Goal: Information Seeking & Learning: Learn about a topic

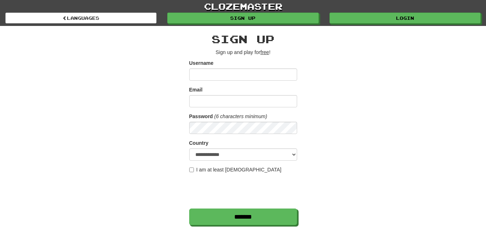
click at [219, 72] on input "Username" at bounding box center [243, 74] width 108 height 12
click at [228, 75] on input "Username" at bounding box center [243, 74] width 108 height 12
click at [307, 93] on div "**********" at bounding box center [243, 152] width 421 height 252
click at [213, 100] on input "Email" at bounding box center [243, 101] width 108 height 12
click at [166, 100] on div "**********" at bounding box center [243, 152] width 421 height 252
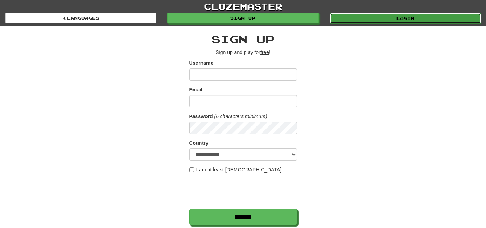
click at [362, 20] on link "Login" at bounding box center [405, 18] width 151 height 11
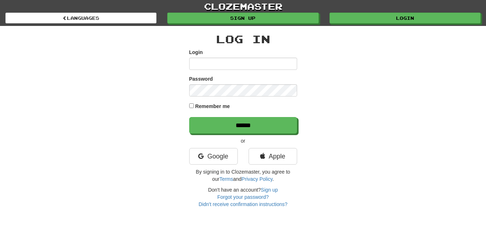
click at [246, 63] on input "Login" at bounding box center [243, 64] width 108 height 12
type input "**********"
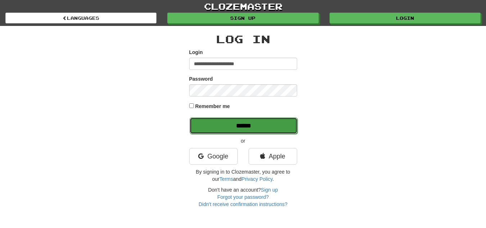
click at [228, 123] on input "******" at bounding box center [244, 125] width 108 height 17
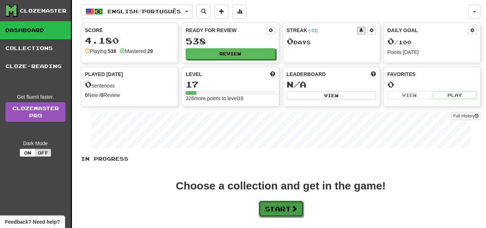
click at [280, 210] on button "Start" at bounding box center [281, 208] width 45 height 17
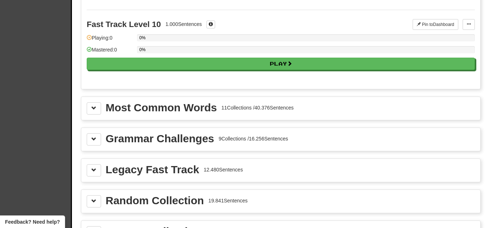
scroll to position [699, 0]
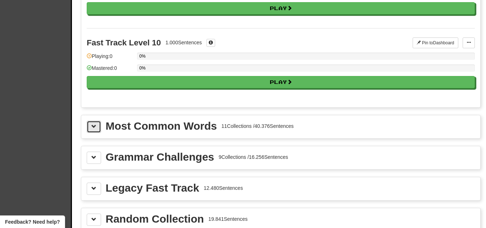
click at [93, 126] on span at bounding box center [93, 126] width 5 height 5
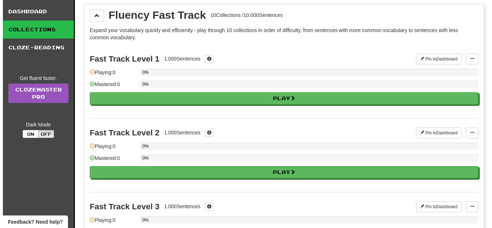
scroll to position [0, 0]
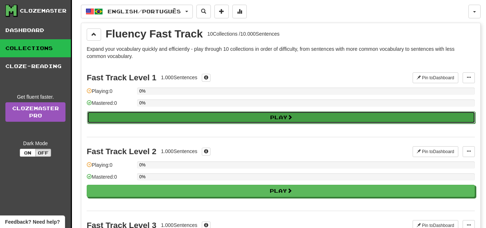
click at [230, 114] on button "Play" at bounding box center [281, 117] width 388 height 12
select select "**"
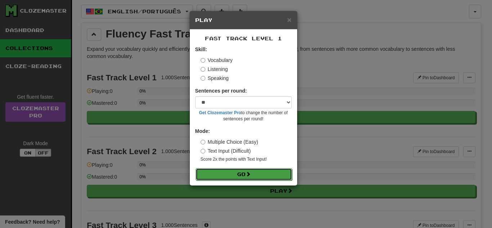
click at [251, 175] on span at bounding box center [247, 173] width 5 height 5
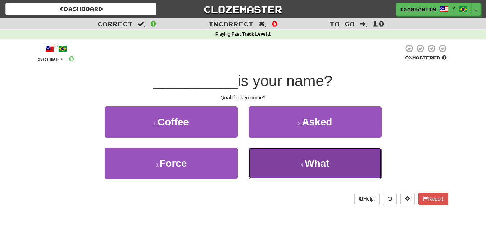
click at [293, 161] on button "4 . What" at bounding box center [315, 163] width 133 height 31
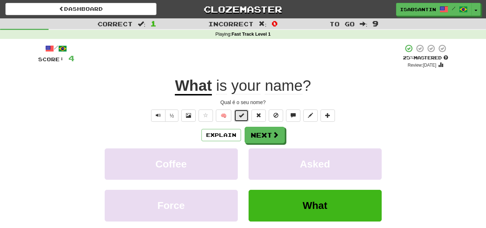
click at [239, 116] on span at bounding box center [241, 115] width 5 height 5
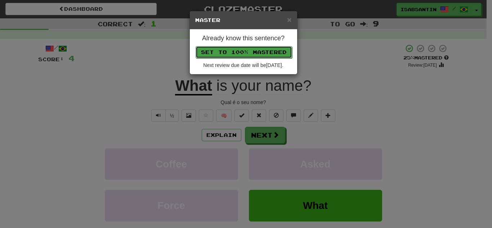
click at [249, 50] on button "Set to 100% Mastered" at bounding box center [243, 52] width 96 height 12
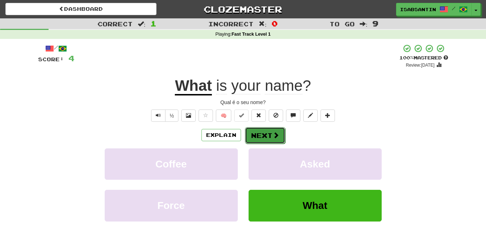
click at [268, 131] on button "Next" at bounding box center [265, 135] width 40 height 17
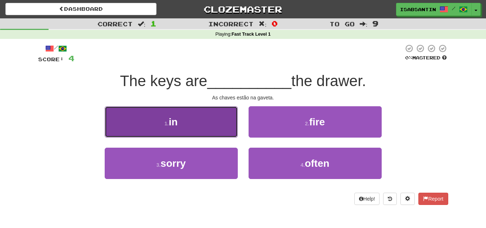
click at [167, 121] on small "1 ." at bounding box center [167, 124] width 4 height 6
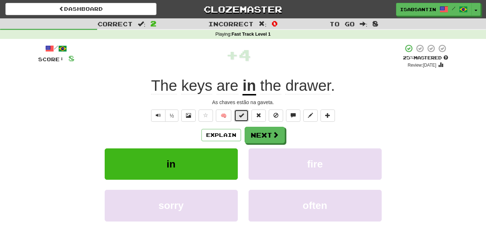
click at [245, 115] on button at bounding box center [241, 115] width 14 height 12
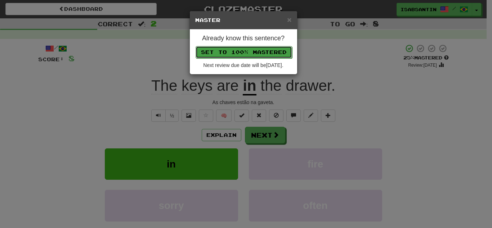
click at [268, 57] on button "Set to 100% Mastered" at bounding box center [243, 52] width 96 height 12
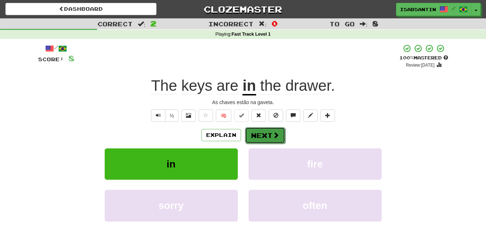
click at [268, 135] on button "Next" at bounding box center [265, 135] width 40 height 17
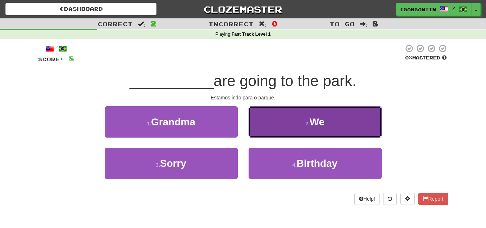
click at [298, 125] on button "2 . We" at bounding box center [315, 121] width 133 height 31
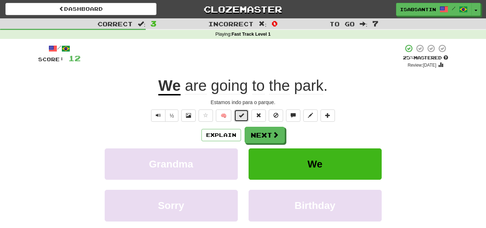
click at [243, 115] on span at bounding box center [241, 115] width 5 height 5
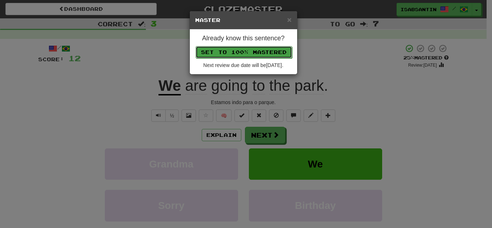
click at [241, 53] on button "Set to 100% Mastered" at bounding box center [243, 52] width 96 height 12
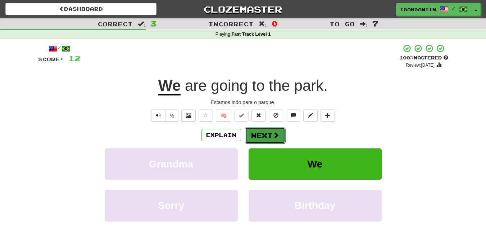
click at [266, 139] on button "Next" at bounding box center [265, 135] width 40 height 17
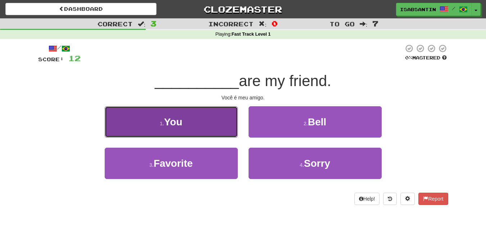
click at [165, 120] on span "You" at bounding box center [173, 121] width 18 height 11
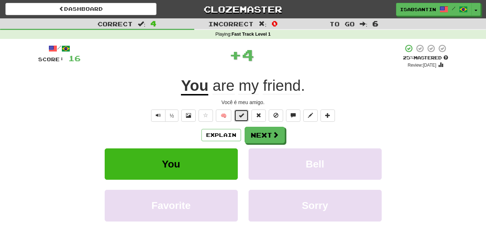
click at [247, 117] on button at bounding box center [241, 115] width 14 height 12
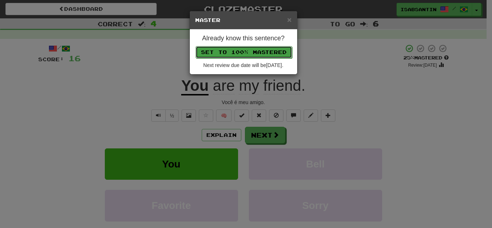
click at [275, 46] on button "Set to 100% Mastered" at bounding box center [243, 52] width 96 height 12
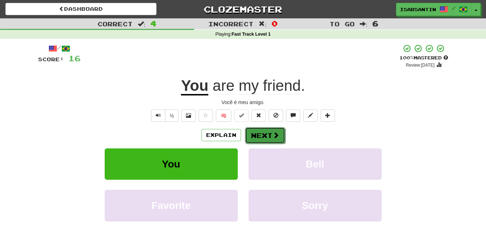
click at [269, 131] on button "Next" at bounding box center [265, 135] width 40 height 17
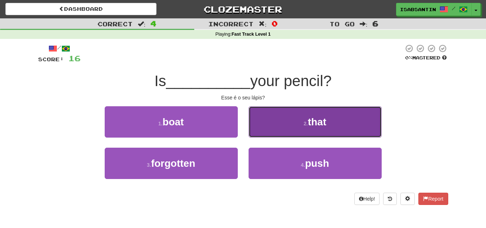
click at [302, 125] on button "2 . that" at bounding box center [315, 121] width 133 height 31
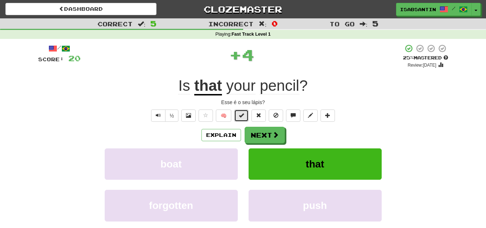
click at [244, 114] on span at bounding box center [241, 115] width 5 height 5
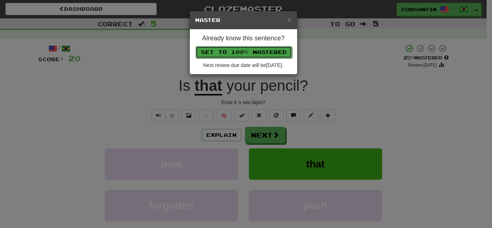
click at [268, 55] on button "Set to 100% Mastered" at bounding box center [243, 52] width 96 height 12
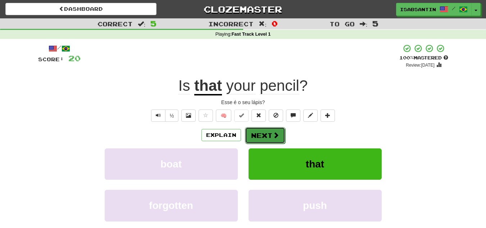
click at [263, 135] on button "Next" at bounding box center [265, 135] width 40 height 17
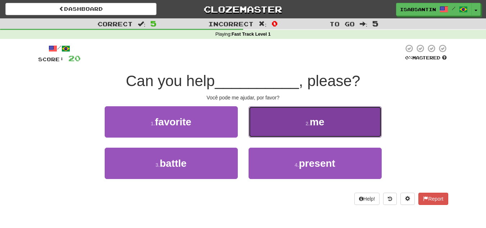
click at [286, 128] on button "2 . me" at bounding box center [315, 121] width 133 height 31
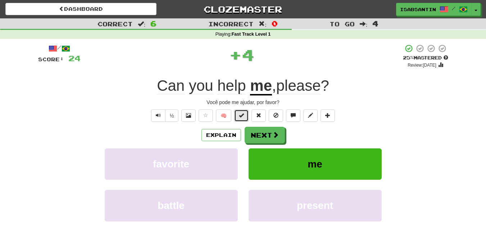
click at [244, 112] on button at bounding box center [241, 115] width 14 height 12
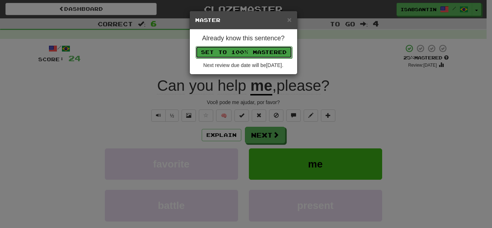
click at [255, 53] on button "Set to 100% Mastered" at bounding box center [243, 52] width 96 height 12
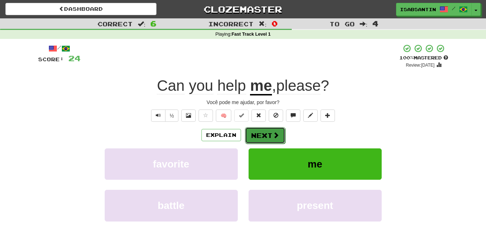
click at [280, 132] on button "Next" at bounding box center [265, 135] width 40 height 17
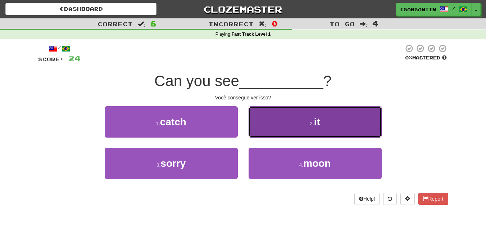
click at [283, 119] on button "2 . it" at bounding box center [315, 121] width 133 height 31
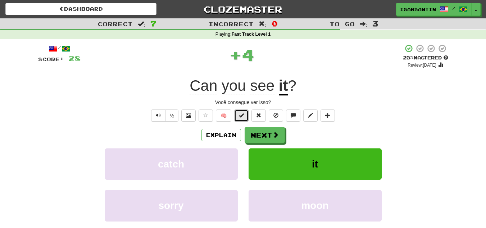
click at [243, 116] on span at bounding box center [241, 115] width 5 height 5
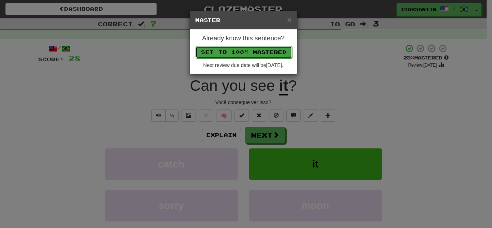
click at [262, 50] on button "Set to 100% Mastered" at bounding box center [243, 52] width 96 height 12
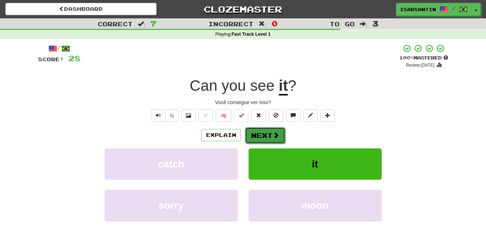
click at [268, 134] on button "Next" at bounding box center [265, 135] width 40 height 17
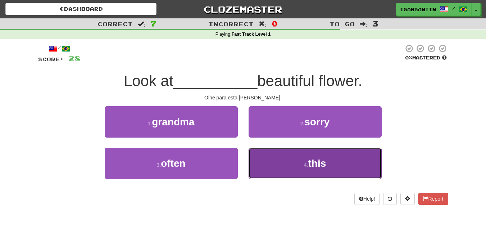
click at [287, 172] on button "4 . this" at bounding box center [315, 163] width 133 height 31
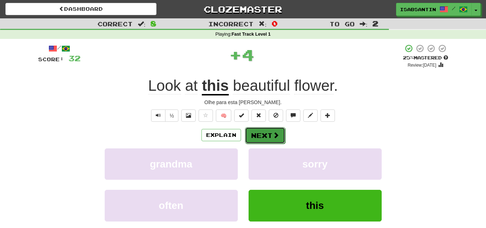
click at [261, 135] on button "Next" at bounding box center [265, 135] width 40 height 17
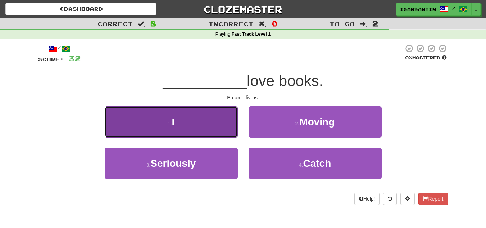
click at [214, 134] on button "1 . I" at bounding box center [171, 121] width 133 height 31
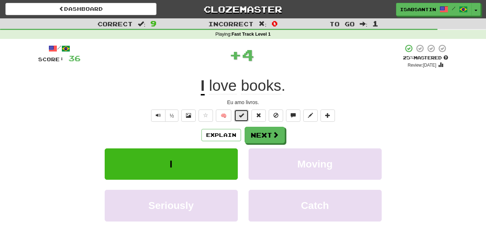
click at [240, 115] on span at bounding box center [241, 115] width 5 height 5
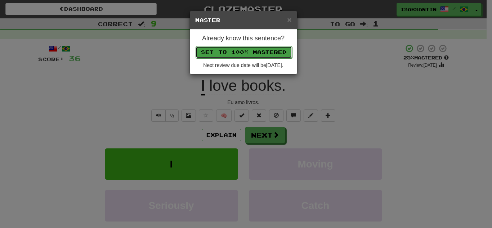
click at [266, 47] on button "Set to 100% Mastered" at bounding box center [243, 52] width 96 height 12
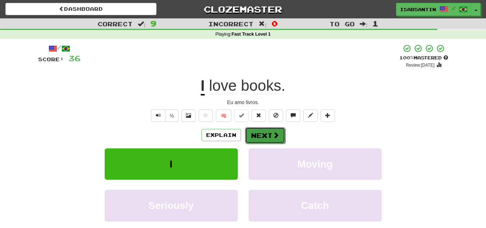
click at [269, 134] on button "Next" at bounding box center [265, 135] width 40 height 17
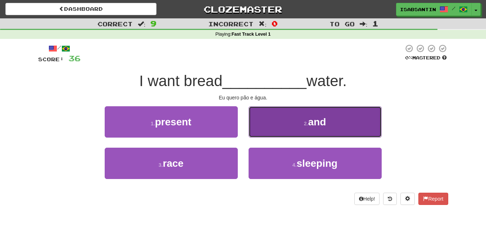
click at [304, 126] on small "2 ." at bounding box center [306, 124] width 4 height 6
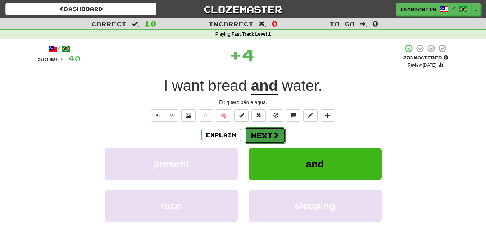
click at [269, 134] on button "Next" at bounding box center [265, 135] width 40 height 17
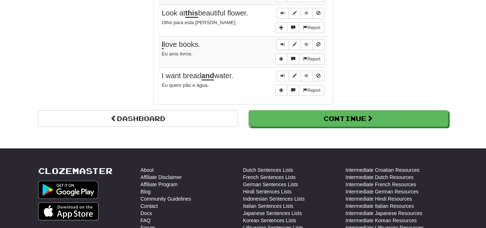
scroll to position [691, 0]
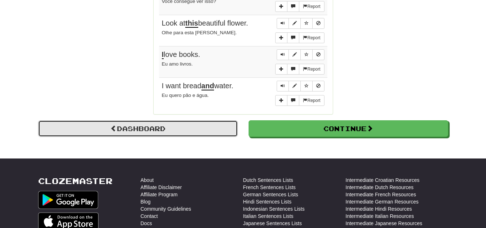
click at [180, 125] on link "Dashboard" at bounding box center [138, 128] width 200 height 17
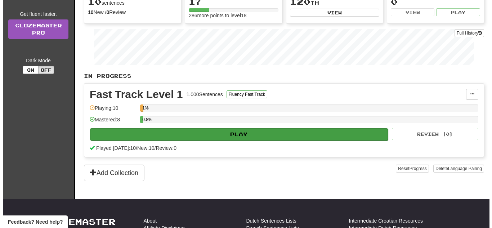
scroll to position [86, 0]
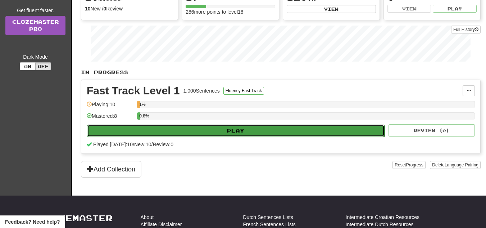
click at [208, 127] on button "Play" at bounding box center [236, 131] width 298 height 12
select select "**"
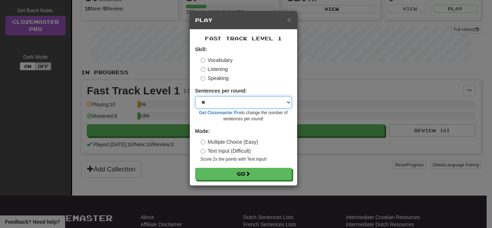
click at [243, 103] on select "* ** ** ** ** ** *** ********" at bounding box center [243, 102] width 96 height 12
click at [229, 105] on select "* ** ** ** ** ** *** ********" at bounding box center [243, 102] width 96 height 12
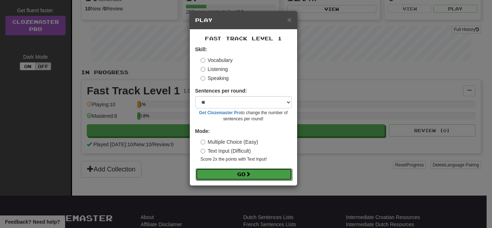
click at [243, 175] on button "Go" at bounding box center [243, 174] width 96 height 12
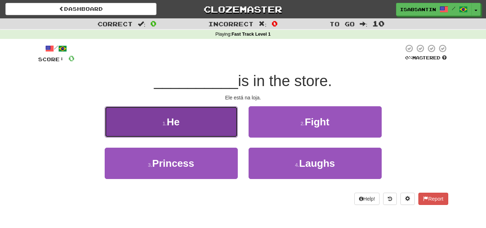
click at [195, 120] on button "1 . He" at bounding box center [171, 121] width 133 height 31
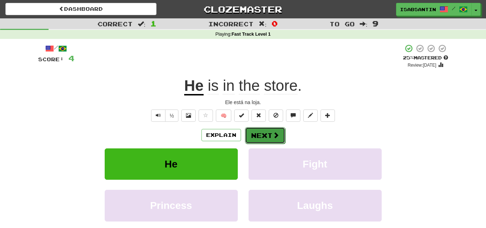
click at [256, 135] on button "Next" at bounding box center [265, 135] width 40 height 17
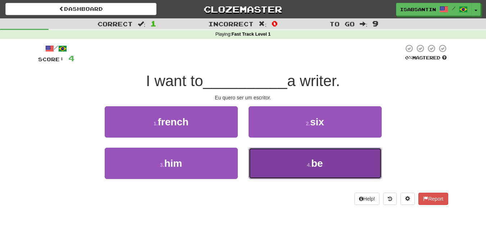
click at [289, 170] on button "4 . be" at bounding box center [315, 163] width 133 height 31
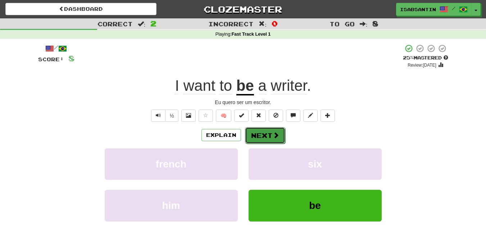
click at [273, 134] on span at bounding box center [276, 135] width 6 height 6
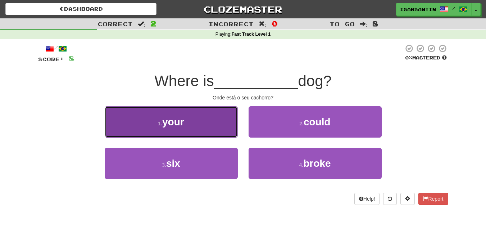
click at [202, 130] on button "1 . your" at bounding box center [171, 121] width 133 height 31
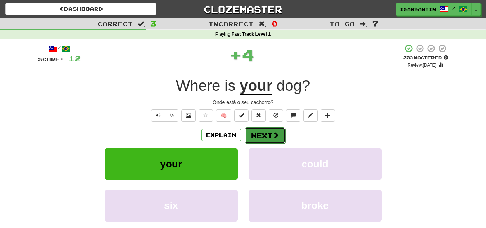
click at [268, 135] on button "Next" at bounding box center [265, 135] width 40 height 17
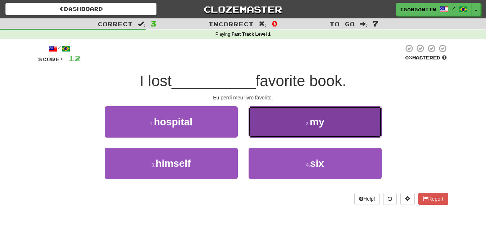
click at [284, 126] on button "2 . my" at bounding box center [315, 121] width 133 height 31
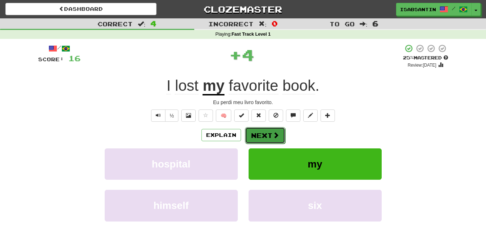
click at [273, 135] on span at bounding box center [276, 135] width 6 height 6
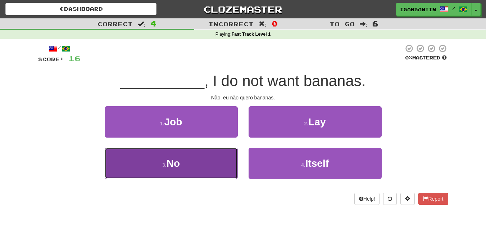
click at [204, 163] on button "3 . No" at bounding box center [171, 163] width 133 height 31
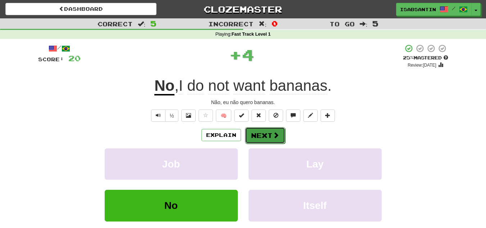
click at [273, 137] on span at bounding box center [276, 135] width 6 height 6
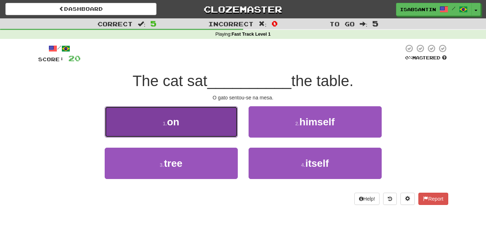
click at [209, 125] on button "1 . on" at bounding box center [171, 121] width 133 height 31
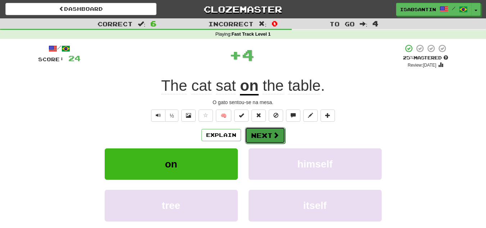
click at [263, 140] on button "Next" at bounding box center [265, 135] width 40 height 17
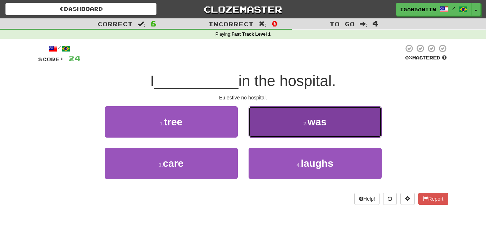
click at [305, 130] on button "2 . was" at bounding box center [315, 121] width 133 height 31
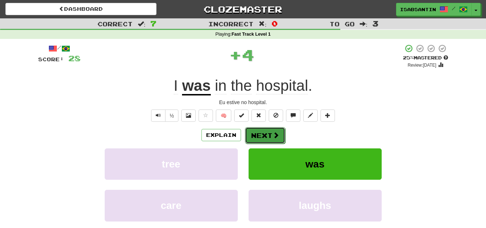
click at [277, 139] on button "Next" at bounding box center [265, 135] width 40 height 17
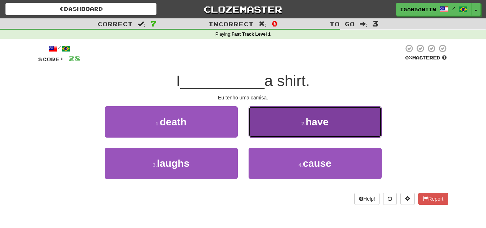
click at [290, 129] on button "2 . have" at bounding box center [315, 121] width 133 height 31
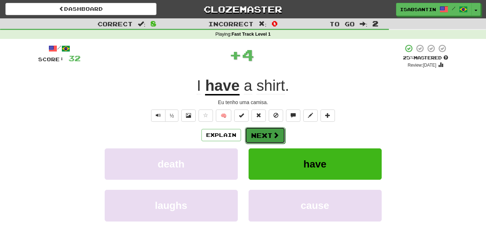
click at [266, 138] on button "Next" at bounding box center [265, 135] width 40 height 17
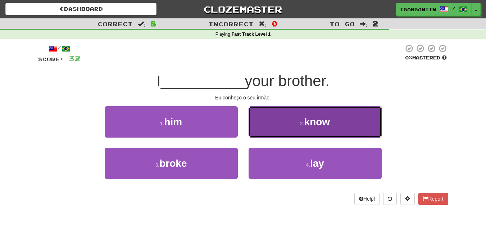
click at [285, 128] on button "2 . know" at bounding box center [315, 121] width 133 height 31
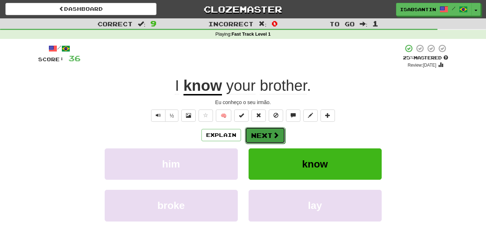
click at [271, 139] on button "Next" at bounding box center [265, 135] width 40 height 17
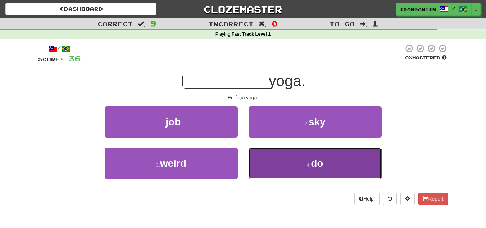
click at [273, 156] on button "4 . do" at bounding box center [315, 163] width 133 height 31
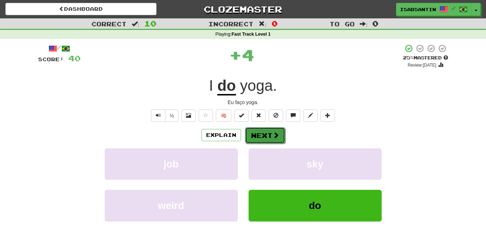
click at [258, 134] on button "Next" at bounding box center [265, 135] width 40 height 17
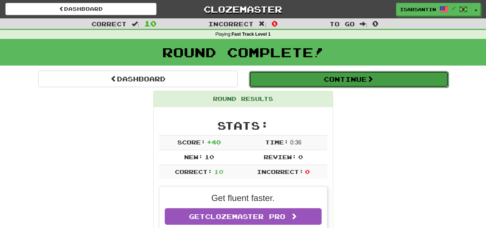
click at [338, 79] on button "Continue" at bounding box center [349, 79] width 200 height 17
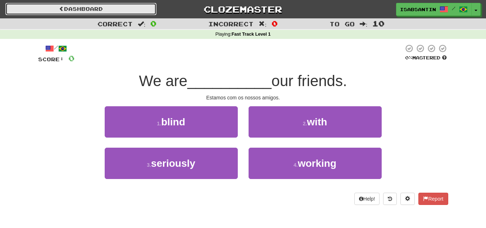
click at [130, 12] on link "Dashboard" at bounding box center [80, 9] width 151 height 12
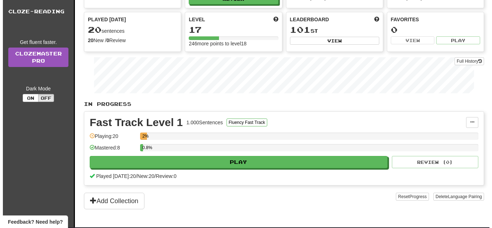
scroll to position [72, 0]
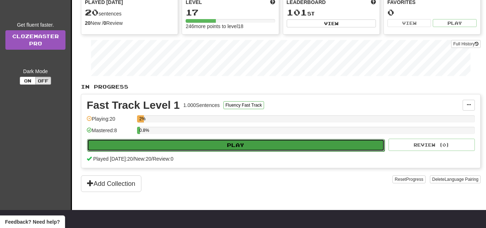
click at [240, 143] on button "Play" at bounding box center [236, 145] width 298 height 12
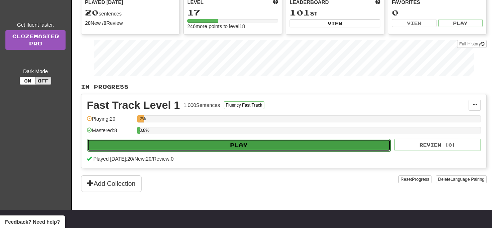
select select "**"
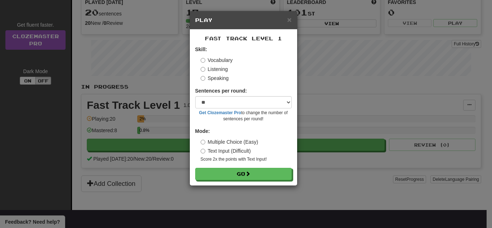
click at [218, 81] on label "Speaking" at bounding box center [214, 78] width 28 height 7
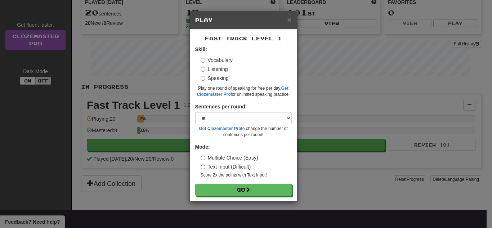
click at [215, 70] on label "Listening" at bounding box center [213, 69] width 27 height 7
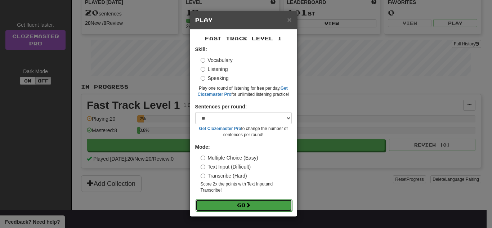
click at [256, 202] on button "Go" at bounding box center [243, 205] width 96 height 12
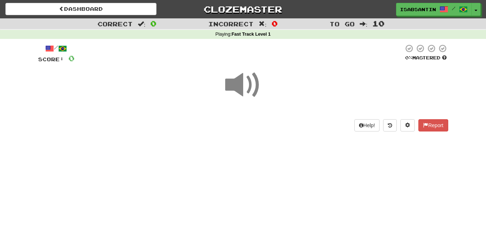
click at [241, 92] on span at bounding box center [243, 85] width 36 height 36
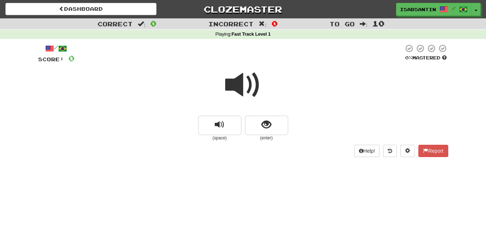
click at [238, 81] on span at bounding box center [243, 85] width 36 height 36
click at [277, 131] on button "show sentence" at bounding box center [266, 125] width 43 height 19
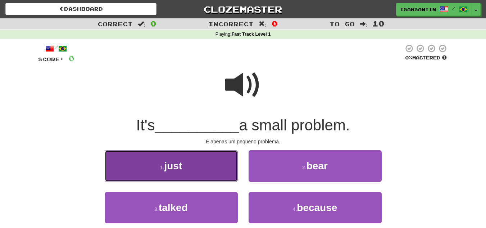
click at [192, 171] on button "1 . just" at bounding box center [171, 165] width 133 height 31
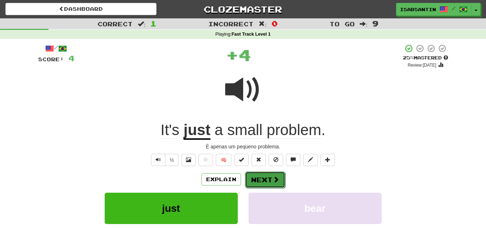
click at [262, 178] on button "Next" at bounding box center [265, 179] width 40 height 17
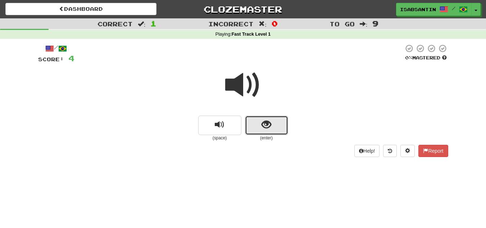
click at [264, 132] on button "show sentence" at bounding box center [266, 125] width 43 height 19
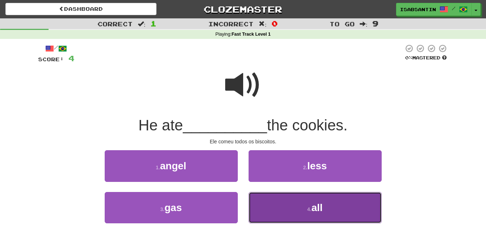
click at [315, 209] on span "all" at bounding box center [317, 207] width 11 height 11
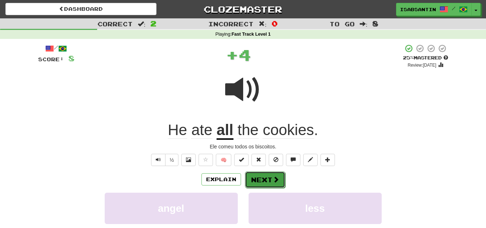
click at [273, 180] on span at bounding box center [276, 179] width 6 height 6
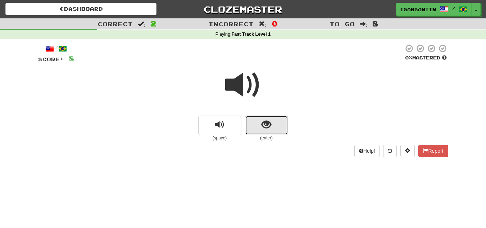
click at [268, 130] on span "show sentence" at bounding box center [267, 125] width 10 height 10
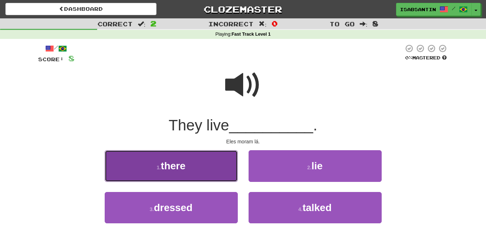
click at [173, 177] on button "1 . there" at bounding box center [171, 165] width 133 height 31
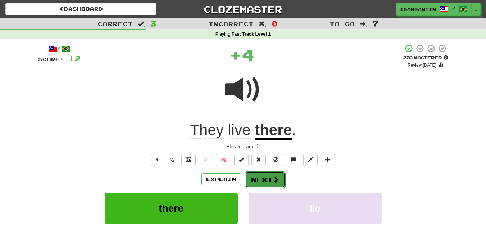
click at [267, 182] on button "Next" at bounding box center [265, 179] width 40 height 17
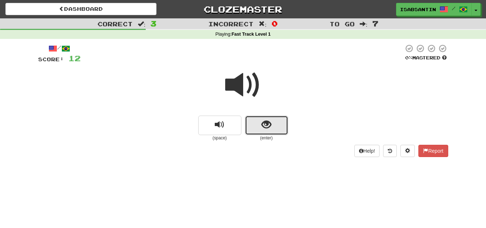
click at [262, 132] on button "show sentence" at bounding box center [266, 125] width 43 height 19
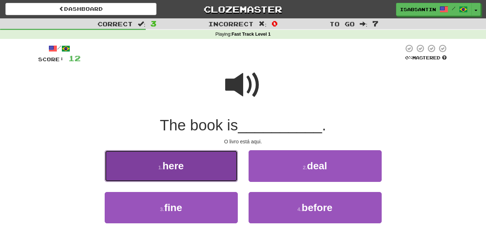
click at [213, 159] on button "1 . here" at bounding box center [171, 165] width 133 height 31
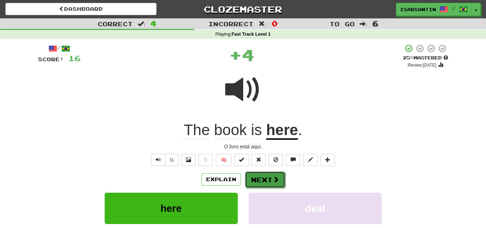
click at [271, 180] on button "Next" at bounding box center [265, 179] width 40 height 17
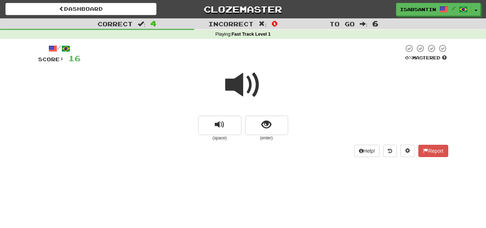
click at [247, 93] on span at bounding box center [243, 85] width 36 height 36
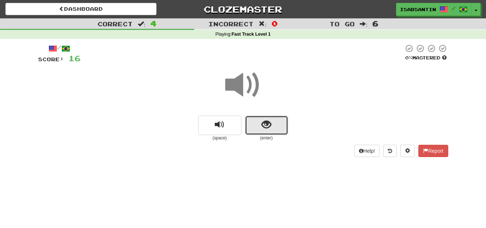
click at [266, 128] on span "show sentence" at bounding box center [267, 125] width 10 height 10
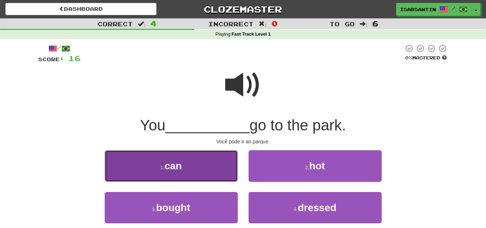
click at [188, 157] on button "1 . can" at bounding box center [171, 165] width 133 height 31
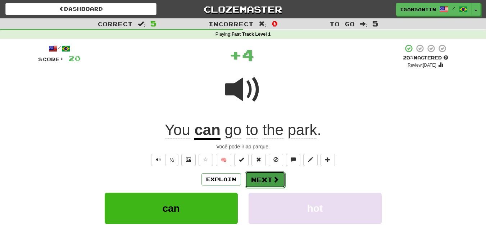
click at [263, 175] on button "Next" at bounding box center [265, 179] width 40 height 17
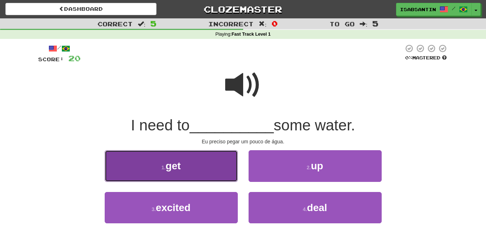
click at [222, 162] on button "1 . get" at bounding box center [171, 165] width 133 height 31
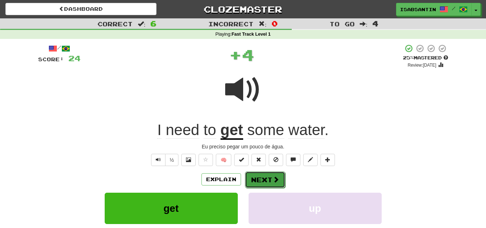
click at [256, 181] on button "Next" at bounding box center [265, 179] width 40 height 17
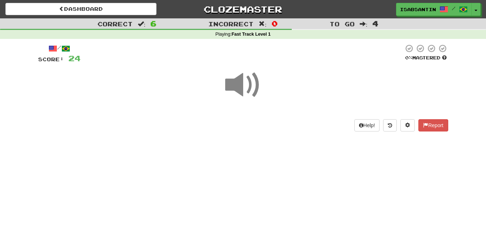
click at [240, 94] on span at bounding box center [243, 85] width 36 height 36
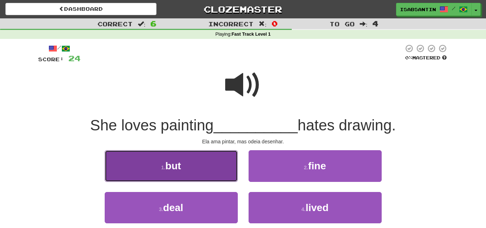
click at [225, 166] on button "1 . but" at bounding box center [171, 165] width 133 height 31
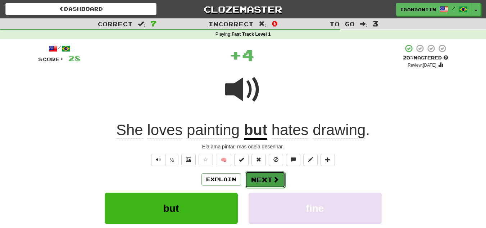
click at [264, 180] on button "Next" at bounding box center [265, 179] width 40 height 17
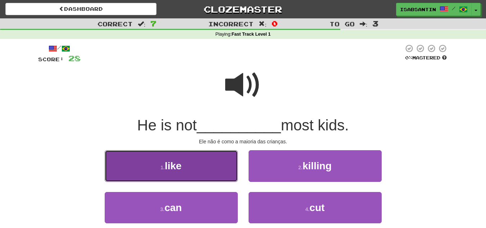
click at [213, 162] on button "1 . like" at bounding box center [171, 165] width 133 height 31
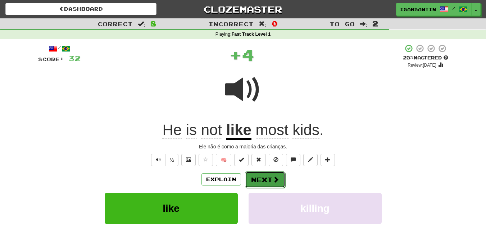
click at [251, 173] on button "Next" at bounding box center [265, 179] width 40 height 17
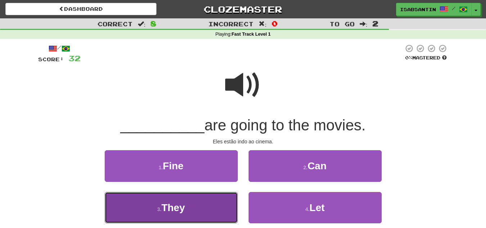
click at [206, 207] on button "3 . They" at bounding box center [171, 207] width 133 height 31
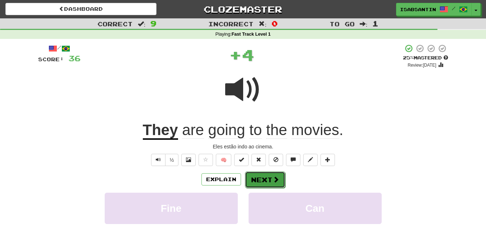
click at [265, 182] on button "Next" at bounding box center [265, 179] width 40 height 17
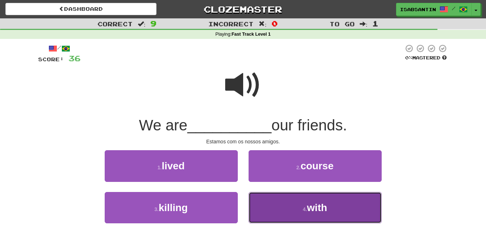
click at [282, 202] on button "4 . with" at bounding box center [315, 207] width 133 height 31
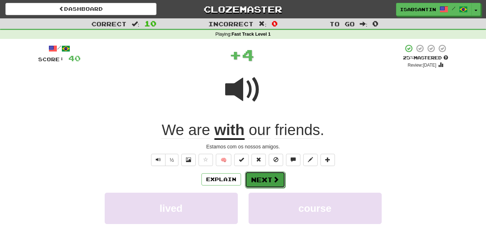
click at [275, 180] on span at bounding box center [276, 179] width 6 height 6
